Goal: Information Seeking & Learning: Learn about a topic

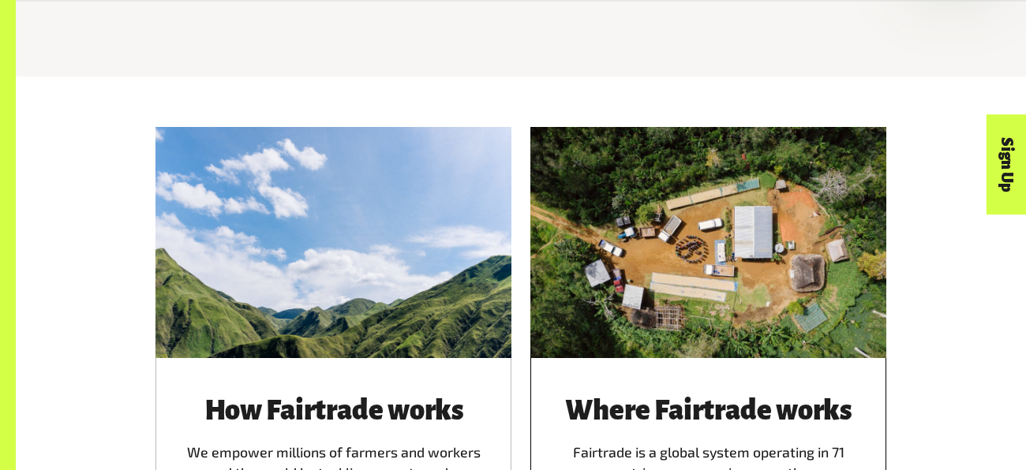
click at [604, 260] on div at bounding box center [708, 242] width 356 height 231
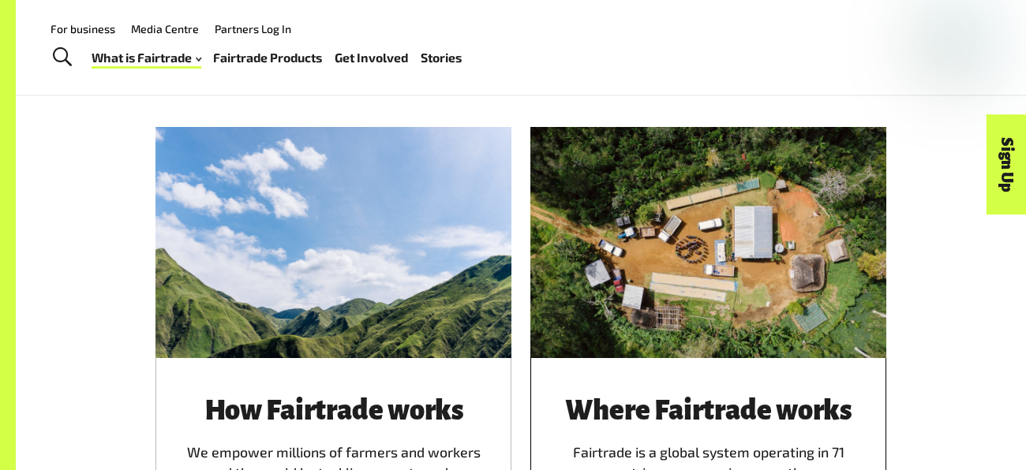
scroll to position [594, 0]
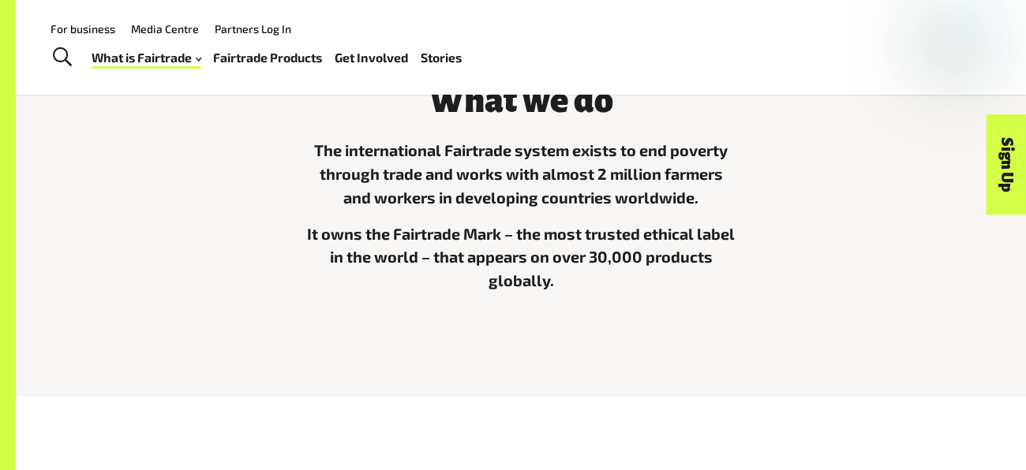
scroll to position [444, 0]
